Goal: Transaction & Acquisition: Book appointment/travel/reservation

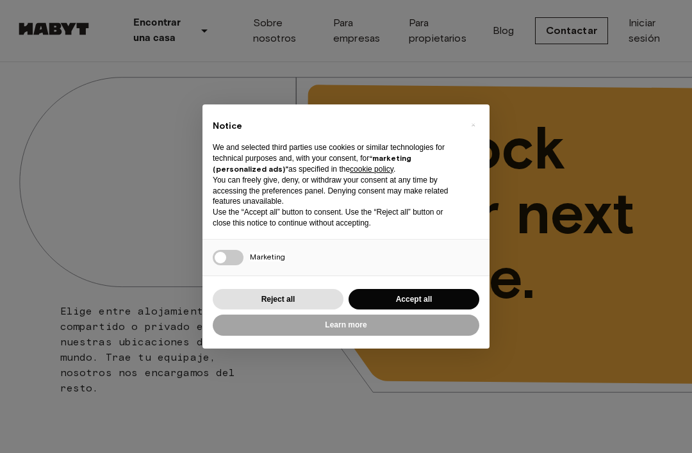
click at [459, 281] on div "× Notice We and selected third parties use cookies or similar technologies for …" at bounding box center [345, 226] width 287 height 245
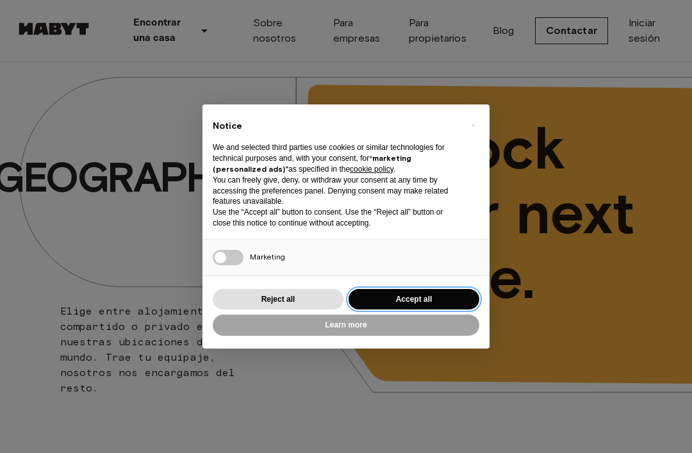
click at [441, 291] on button "Accept all" at bounding box center [413, 299] width 131 height 21
click at [441, 291] on span "Unlock your next move." at bounding box center [511, 213] width 277 height 195
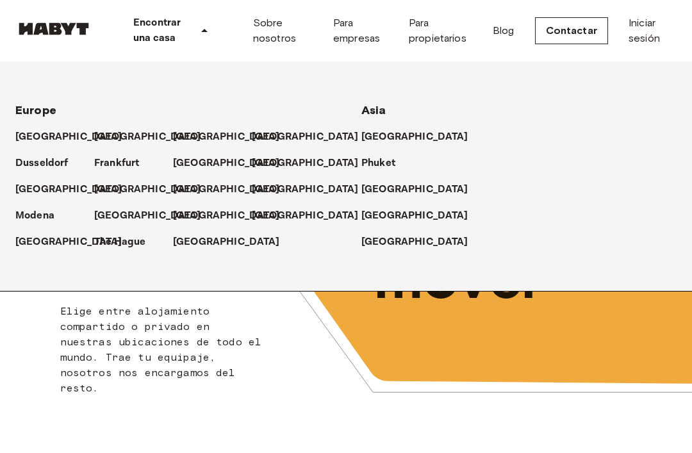
click at [120, 129] on p "[GEOGRAPHIC_DATA]" at bounding box center [147, 136] width 107 height 15
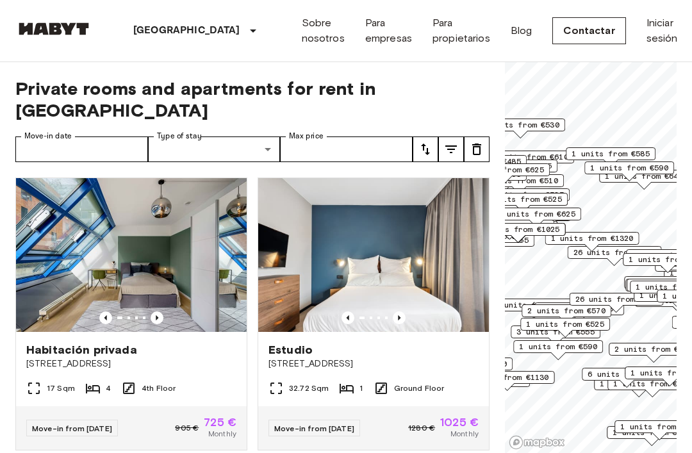
click at [163, 311] on icon "Previous image" at bounding box center [157, 317] width 13 height 13
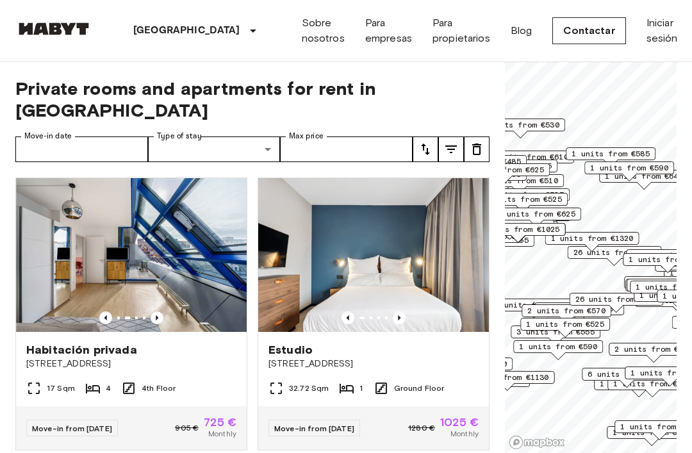
click at [163, 311] on icon "Previous image" at bounding box center [157, 317] width 13 height 13
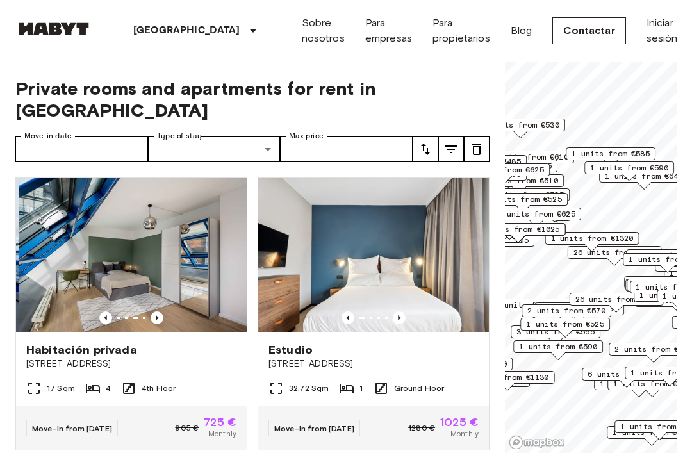
click at [211, 259] on img at bounding box center [134, 255] width 231 height 154
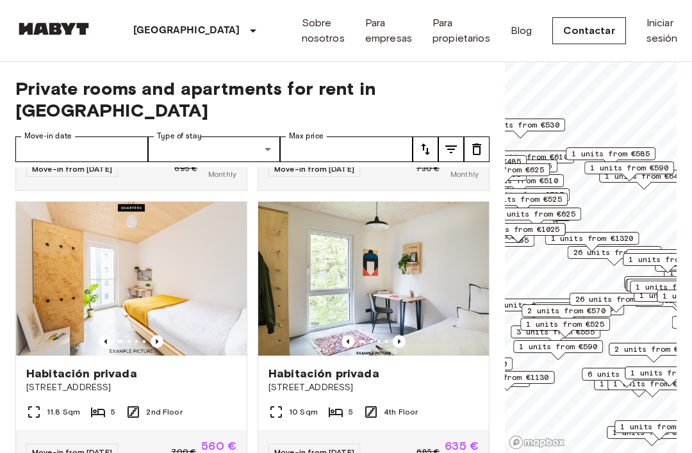
scroll to position [1181, 0]
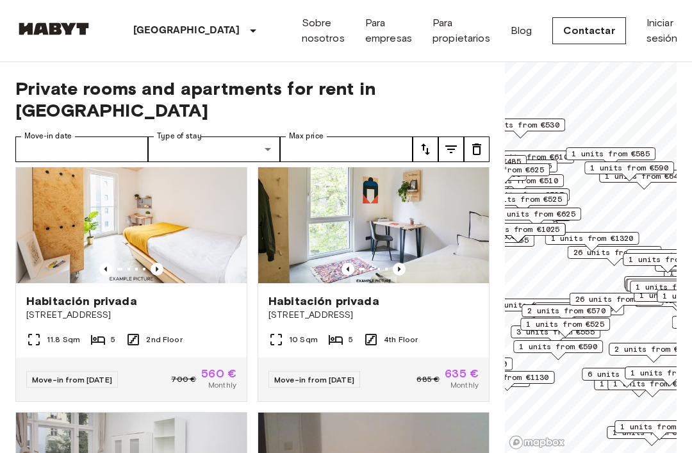
click at [34, 332] on icon at bounding box center [33, 339] width 15 height 15
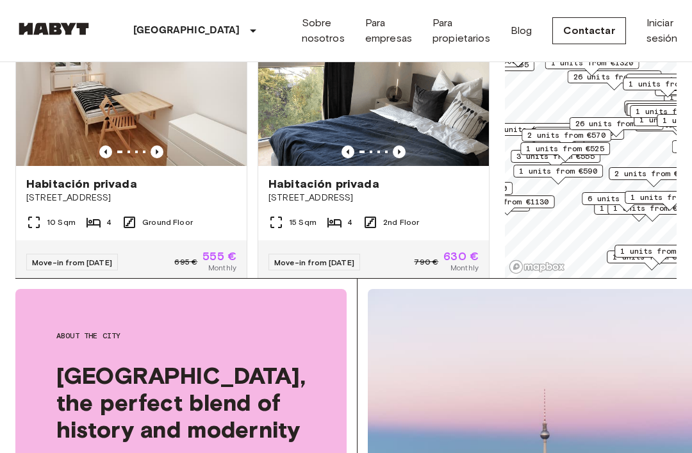
scroll to position [176, 0]
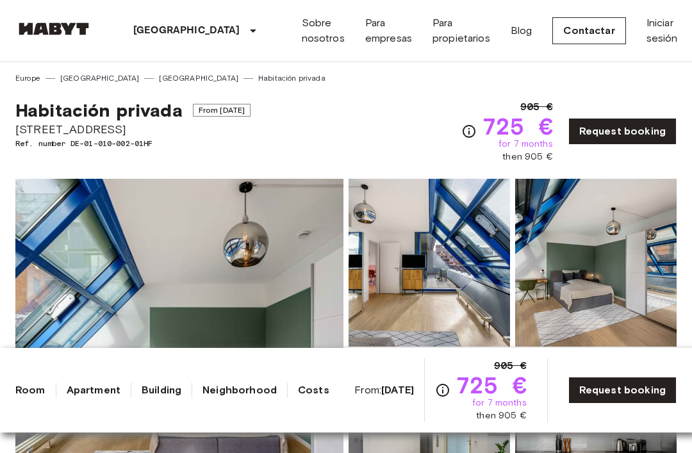
click at [276, 297] on img at bounding box center [179, 349] width 328 height 341
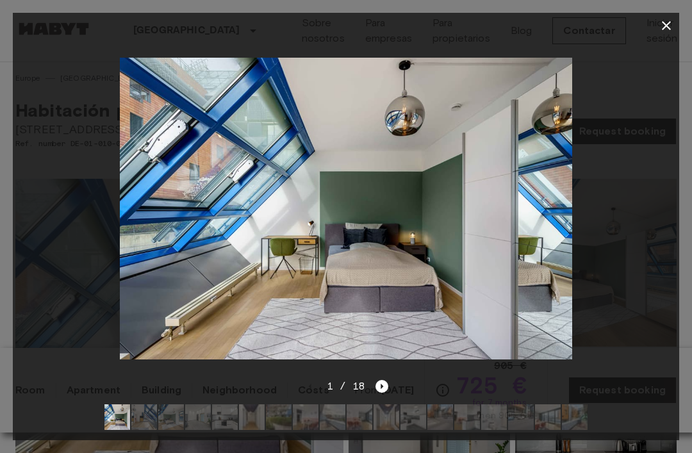
click at [374, 394] on div at bounding box center [346, 417] width 504 height 46
click at [384, 388] on icon "Next image" at bounding box center [381, 386] width 13 height 13
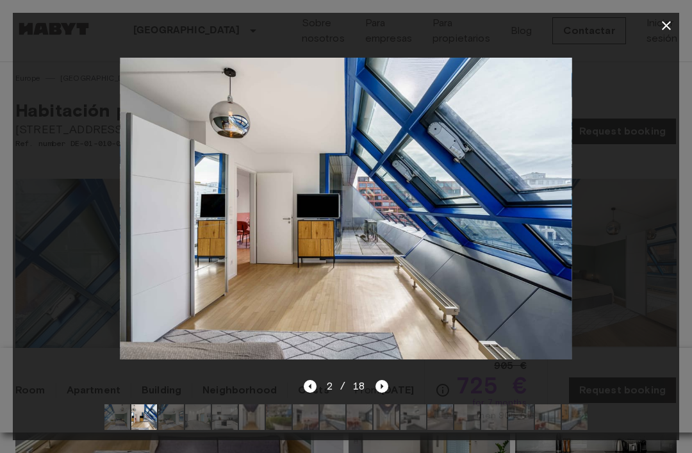
click at [384, 385] on icon "Next image" at bounding box center [381, 386] width 13 height 13
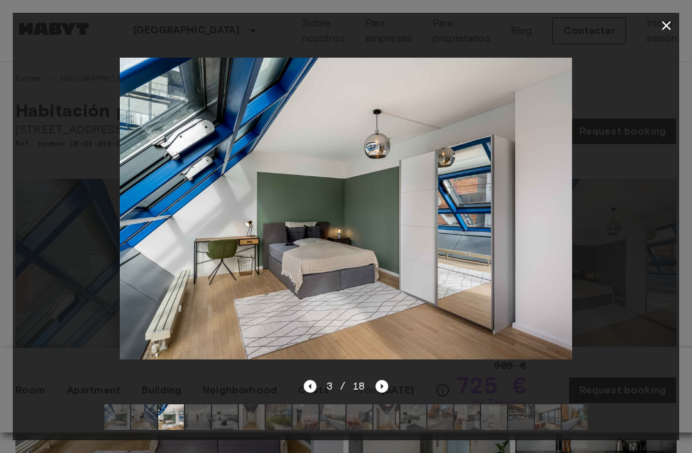
click at [376, 387] on icon "Next image" at bounding box center [381, 386] width 13 height 13
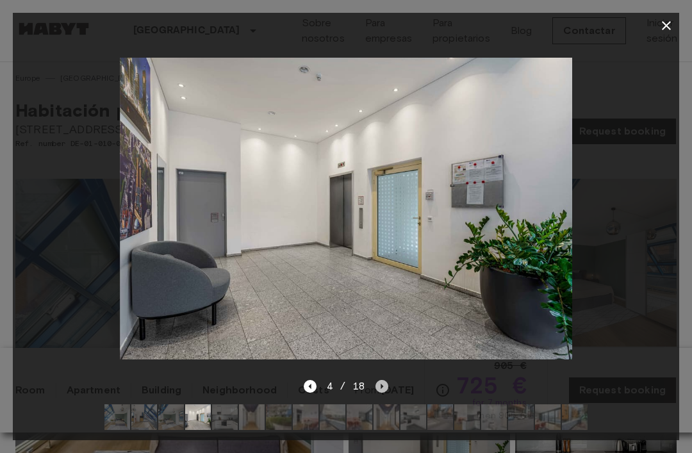
click at [378, 384] on icon "Next image" at bounding box center [381, 386] width 13 height 13
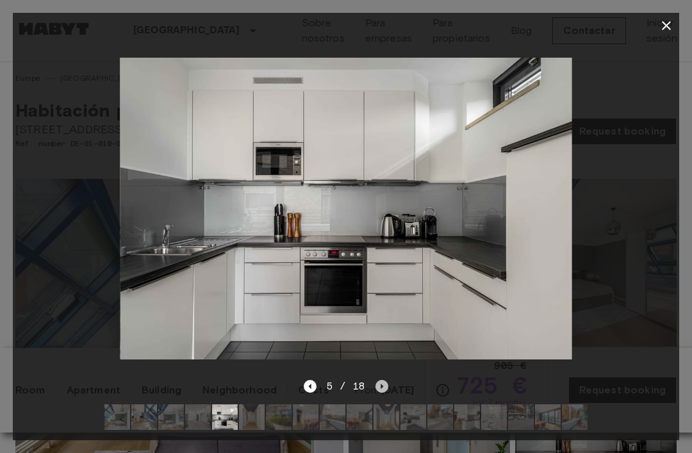
click at [380, 386] on icon "Next image" at bounding box center [381, 386] width 13 height 13
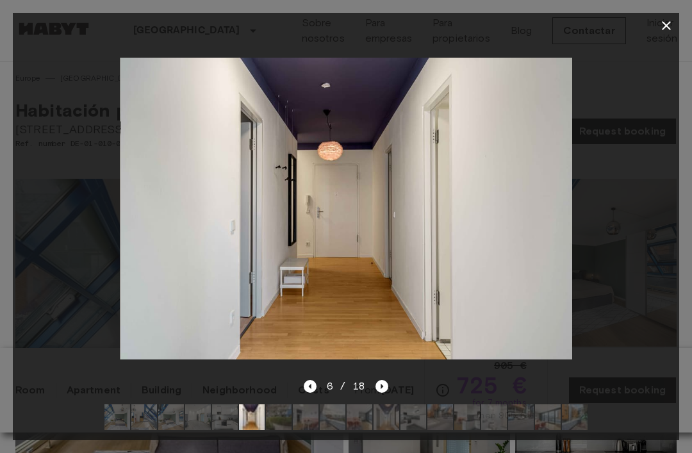
click at [379, 390] on icon "Next image" at bounding box center [381, 386] width 13 height 13
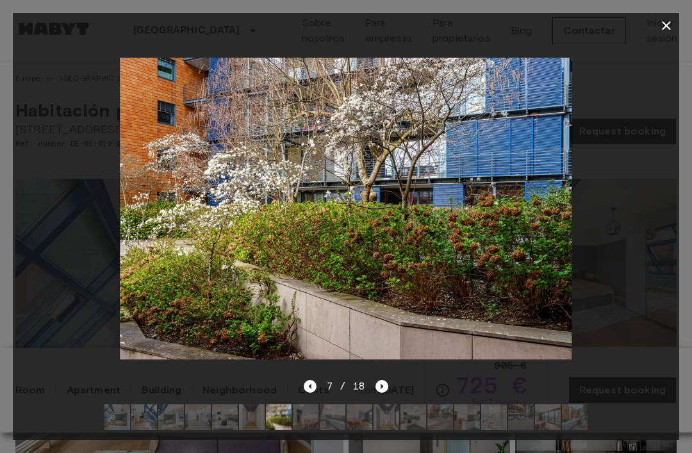
click at [384, 386] on icon "Next image" at bounding box center [381, 386] width 13 height 13
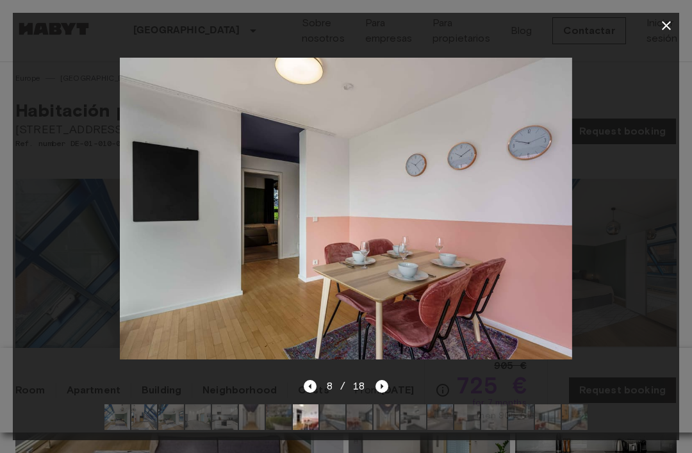
click at [383, 386] on icon "Next image" at bounding box center [381, 386] width 13 height 13
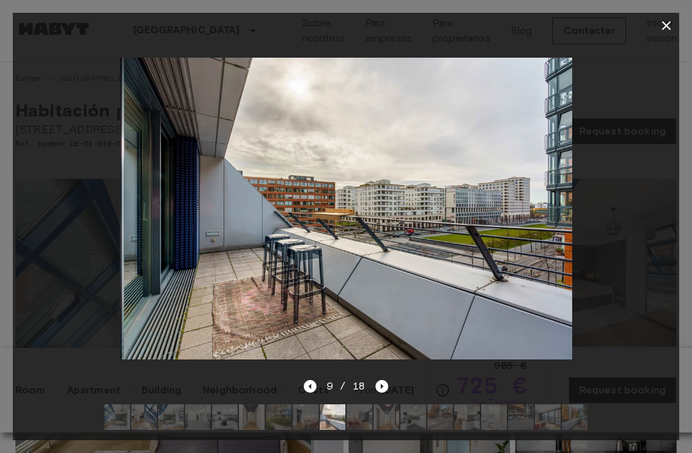
click at [381, 384] on icon "Next image" at bounding box center [381, 386] width 13 height 13
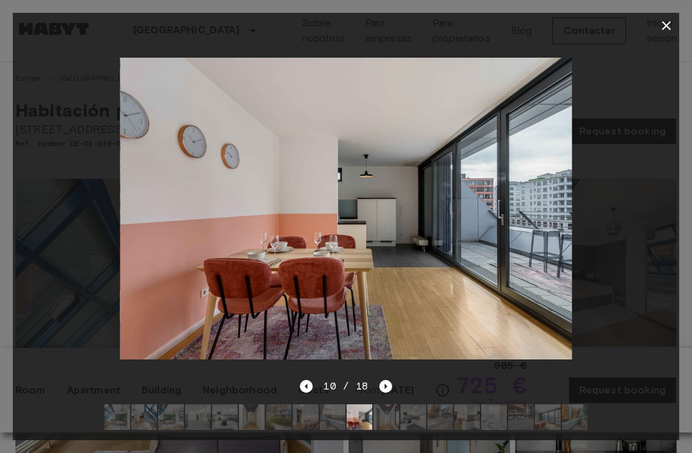
click at [384, 389] on icon "Next image" at bounding box center [385, 386] width 13 height 13
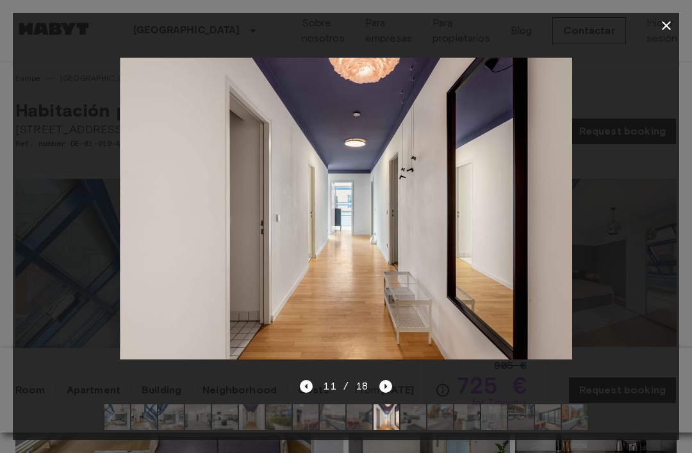
click at [386, 391] on icon "Next image" at bounding box center [385, 386] width 13 height 13
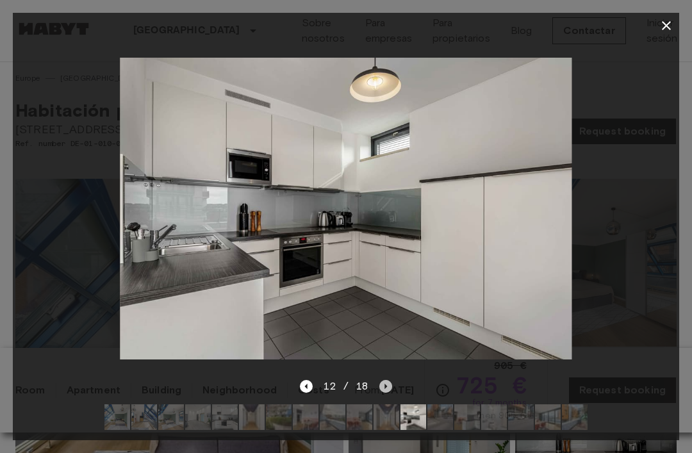
click at [389, 388] on icon "Next image" at bounding box center [385, 386] width 13 height 13
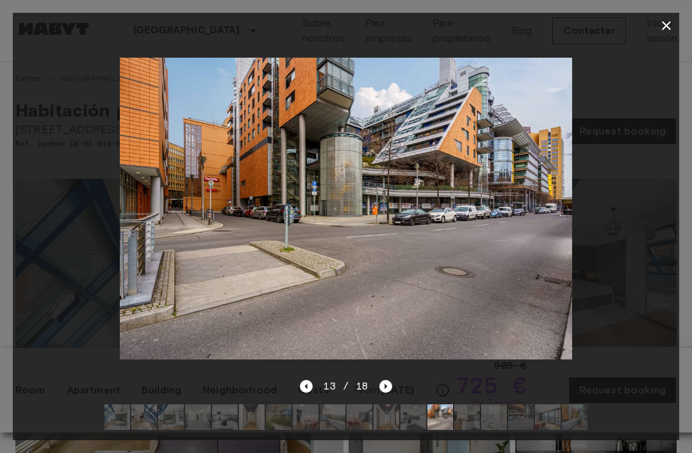
click at [389, 385] on icon "Next image" at bounding box center [385, 386] width 13 height 13
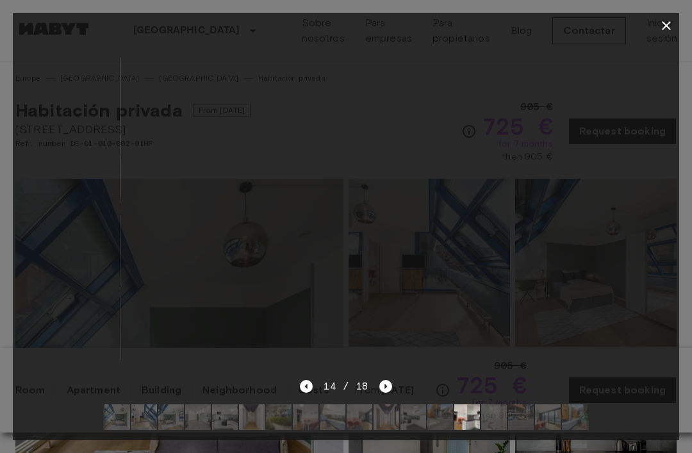
click at [390, 383] on icon "Next image" at bounding box center [385, 386] width 13 height 13
click at [389, 383] on icon "Next image" at bounding box center [385, 386] width 13 height 13
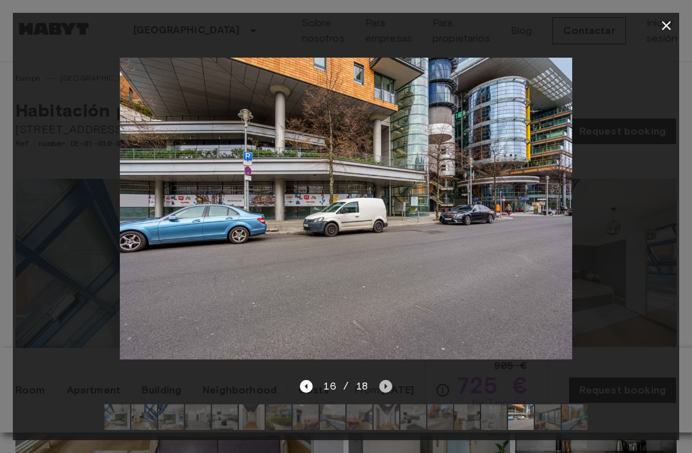
click at [383, 392] on icon "Next image" at bounding box center [385, 386] width 13 height 13
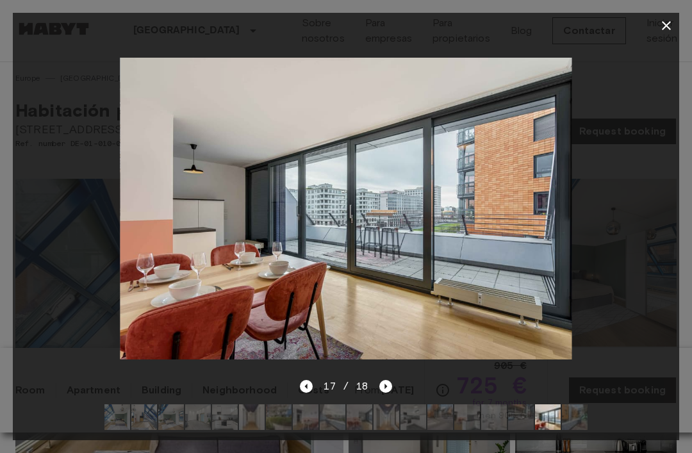
click at [659, 31] on icon "button" at bounding box center [666, 25] width 15 height 15
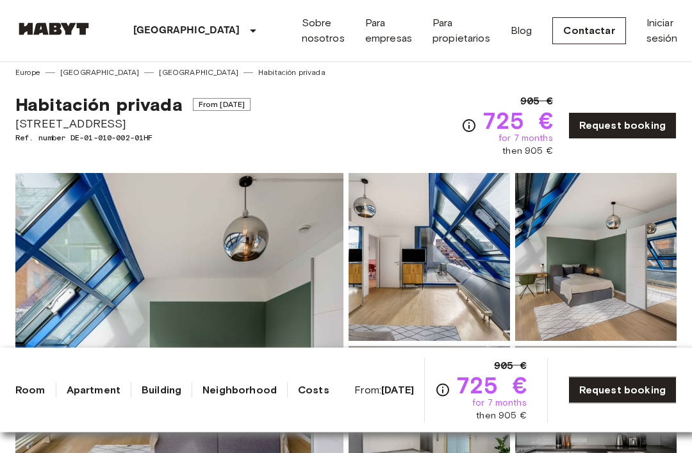
scroll to position [9, 0]
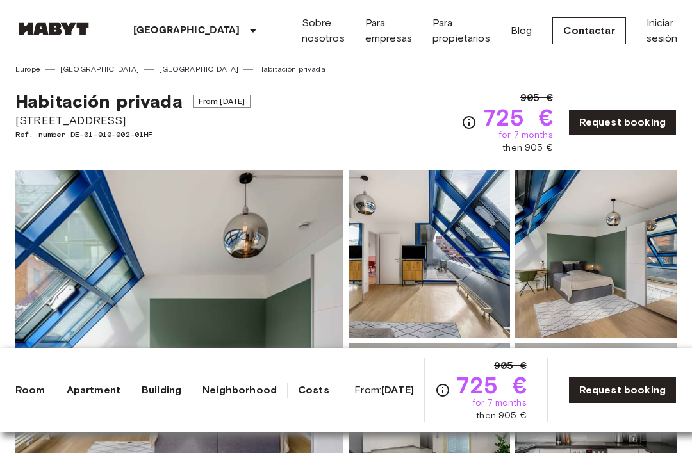
click at [266, 295] on img at bounding box center [179, 340] width 328 height 341
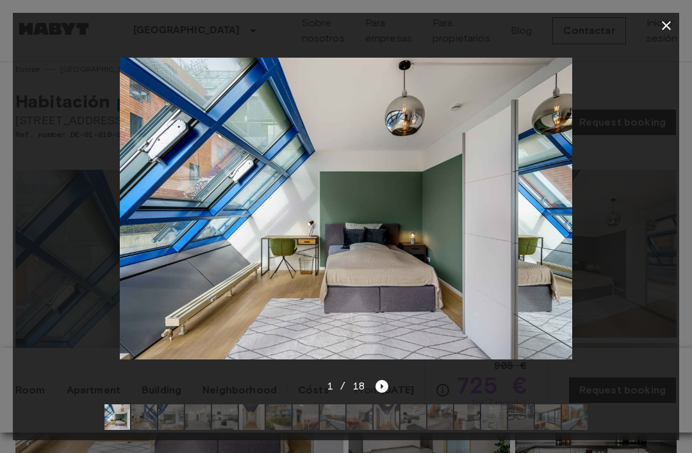
click at [384, 393] on icon "Next image" at bounding box center [381, 386] width 13 height 13
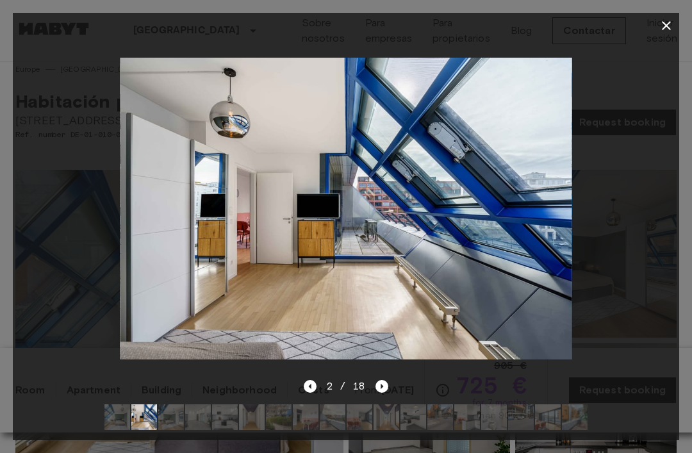
click at [381, 389] on icon "Next image" at bounding box center [382, 386] width 3 height 5
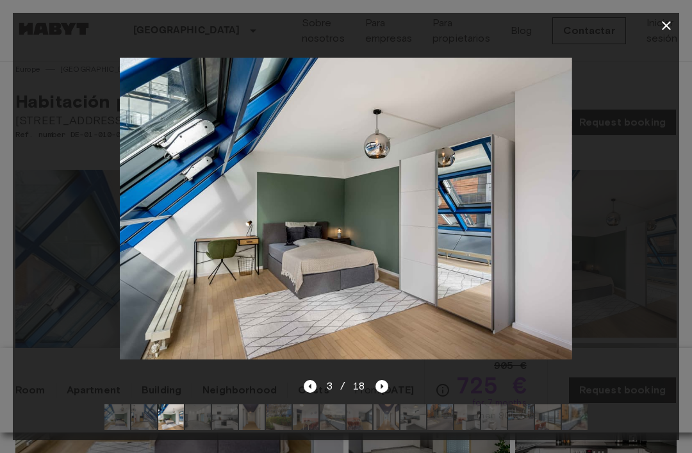
click at [387, 393] on icon "Next image" at bounding box center [381, 386] width 13 height 13
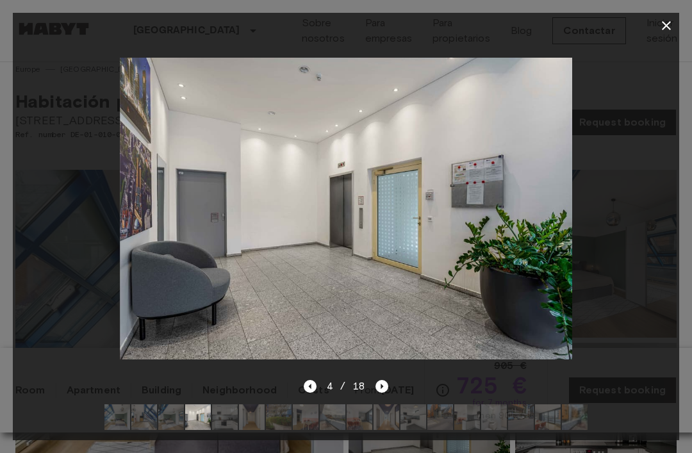
click at [388, 393] on icon "Next image" at bounding box center [381, 386] width 13 height 13
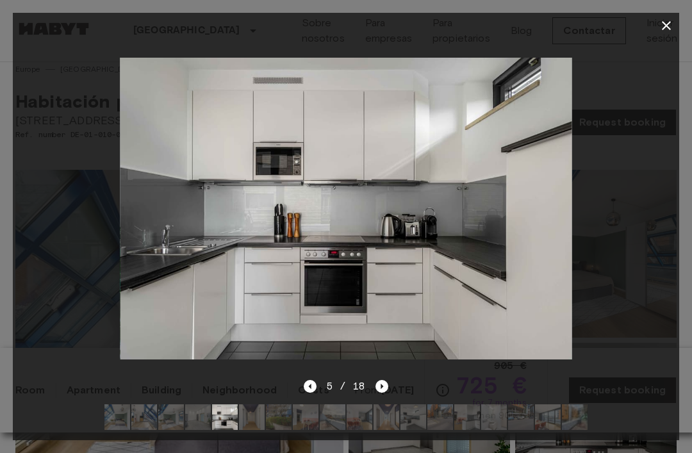
click at [387, 393] on icon "Next image" at bounding box center [381, 386] width 13 height 13
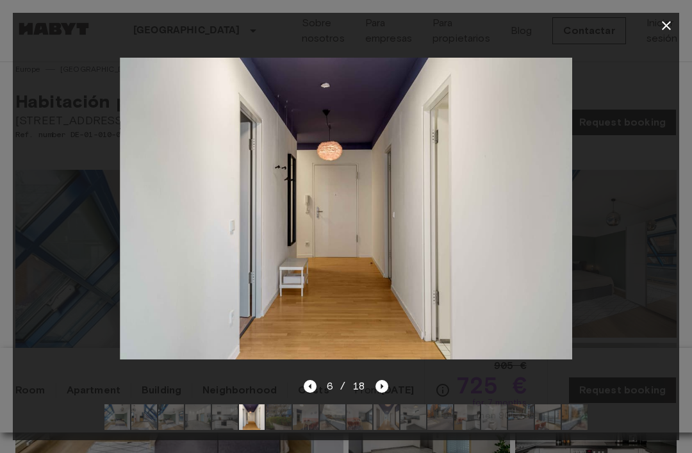
click at [397, 424] on div "6 / 18" at bounding box center [346, 409] width 666 height 61
click at [387, 393] on icon "Next image" at bounding box center [381, 386] width 13 height 13
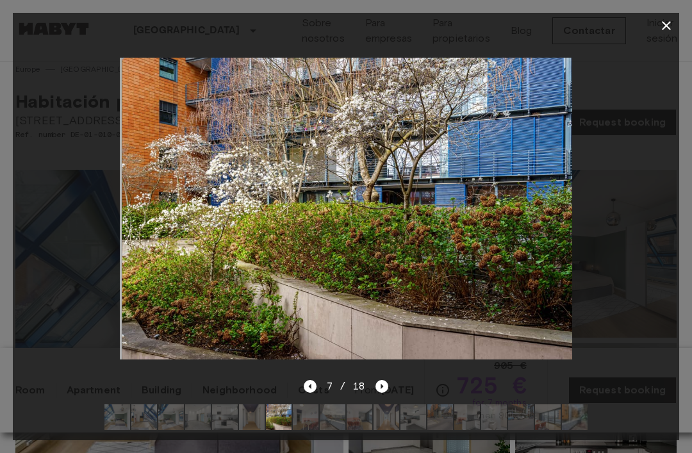
click at [382, 389] on icon "Next image" at bounding box center [382, 386] width 3 height 5
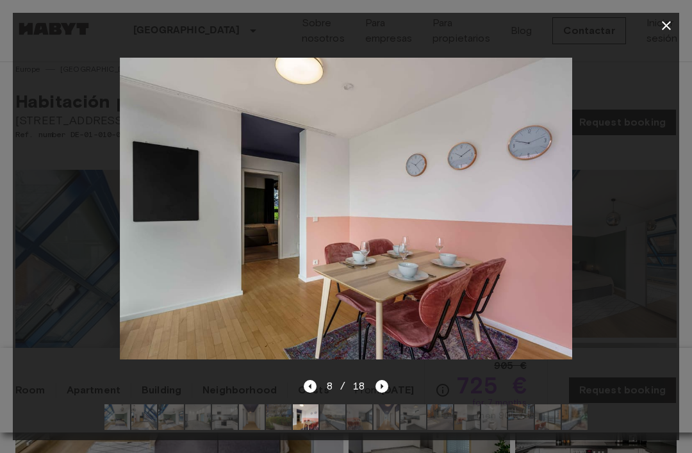
click at [386, 393] on icon "Next image" at bounding box center [381, 386] width 13 height 13
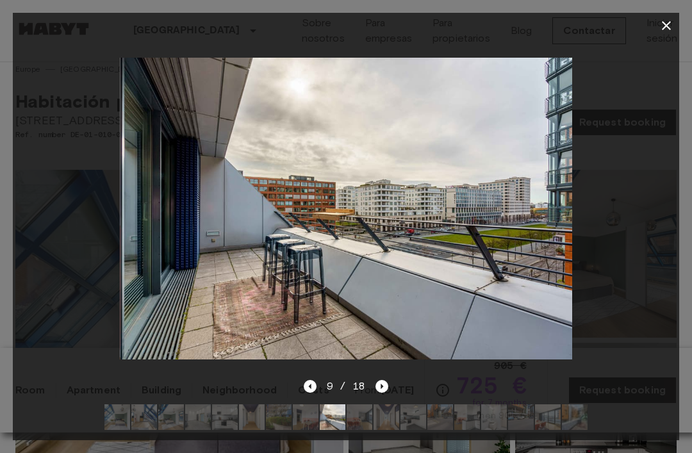
click at [385, 393] on icon "Next image" at bounding box center [381, 386] width 13 height 13
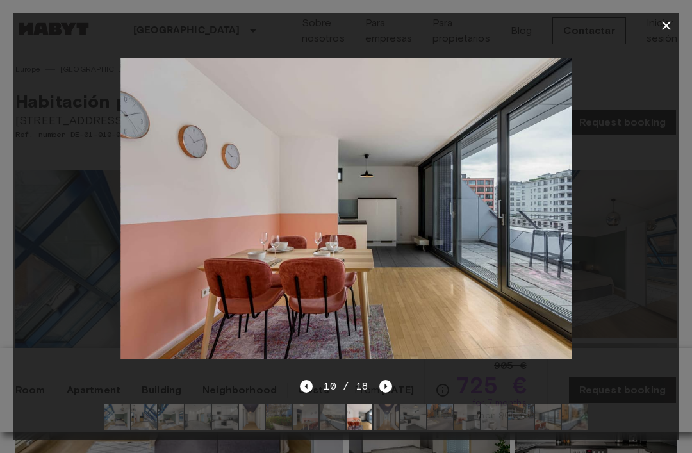
click at [389, 393] on icon "Next image" at bounding box center [385, 386] width 13 height 13
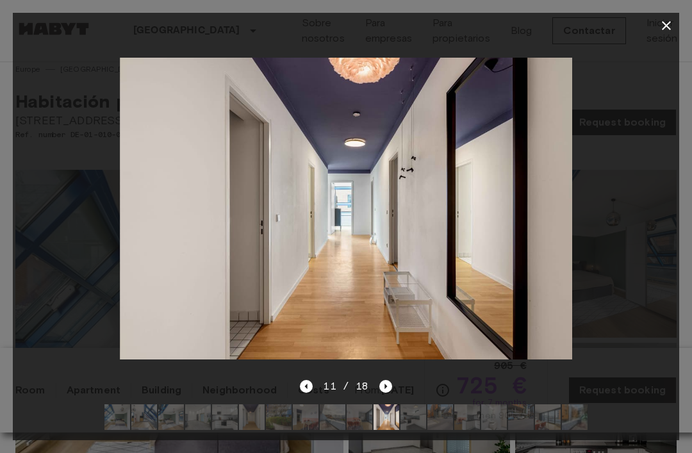
click at [384, 389] on icon "Next image" at bounding box center [385, 386] width 3 height 5
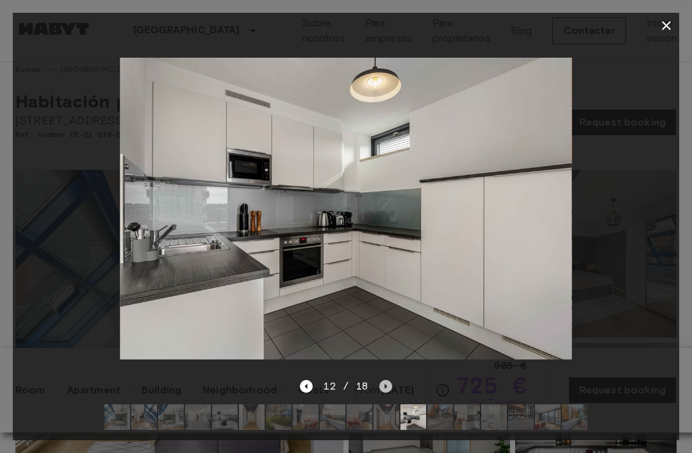
click at [389, 393] on icon "Next image" at bounding box center [385, 386] width 13 height 13
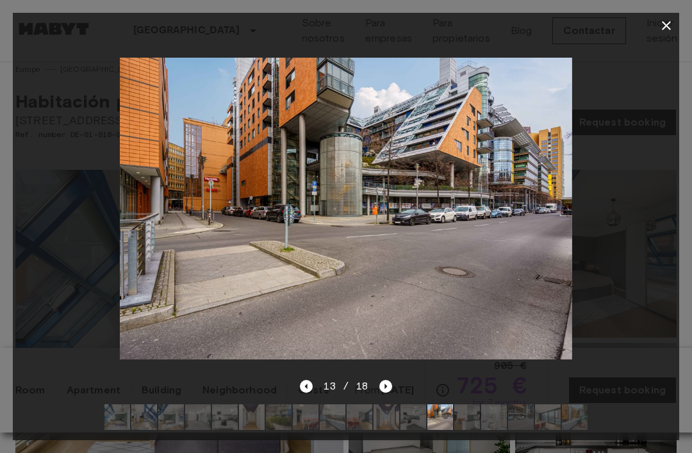
click at [389, 393] on icon "Next image" at bounding box center [385, 386] width 13 height 13
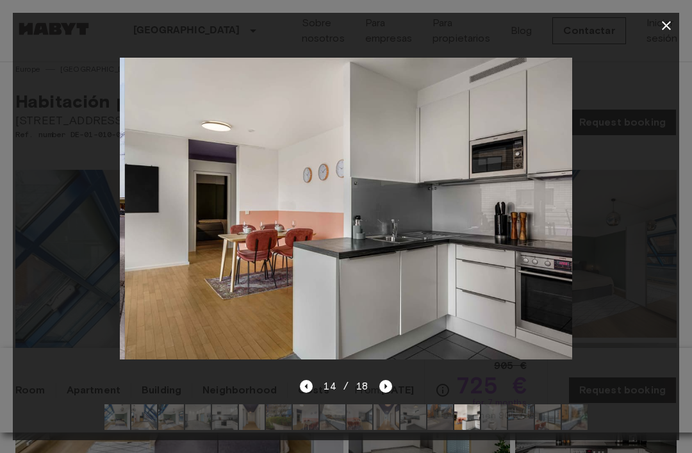
click at [389, 393] on icon "Next image" at bounding box center [385, 386] width 13 height 13
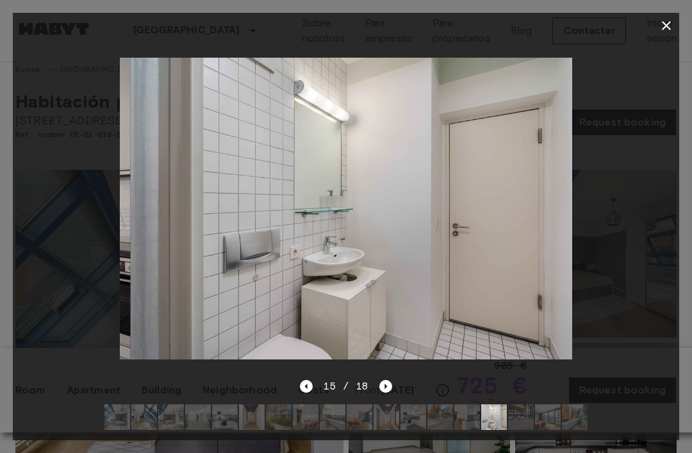
click at [671, 34] on button "button" at bounding box center [666, 26] width 26 height 26
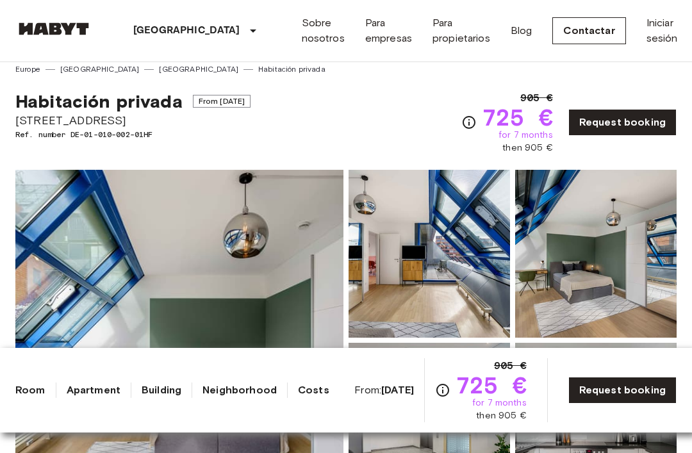
scroll to position [0, 0]
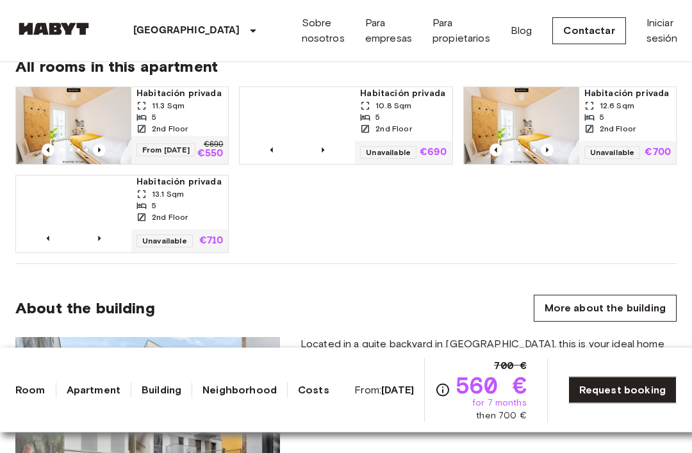
scroll to position [879, 0]
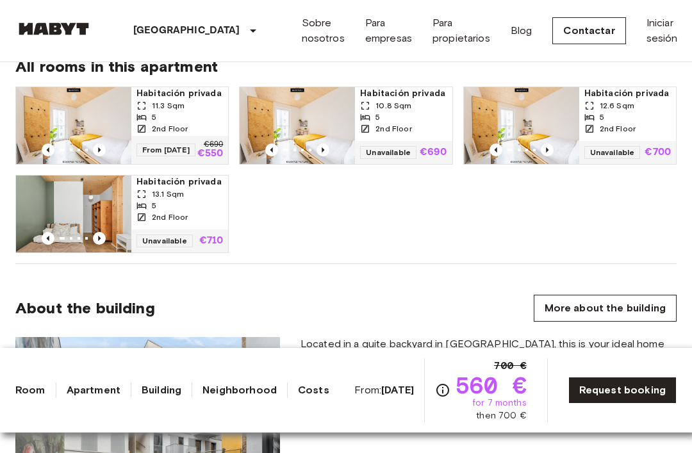
click at [217, 111] on div "5" at bounding box center [179, 117] width 86 height 12
